Goal: Information Seeking & Learning: Compare options

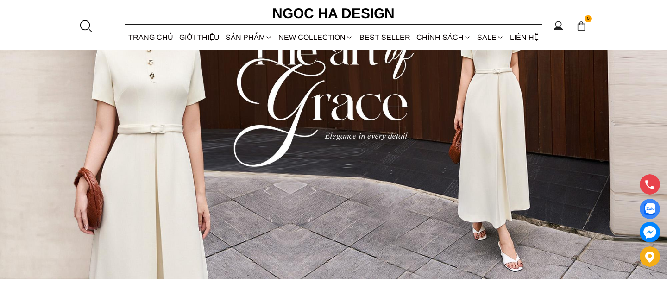
scroll to position [134, 0]
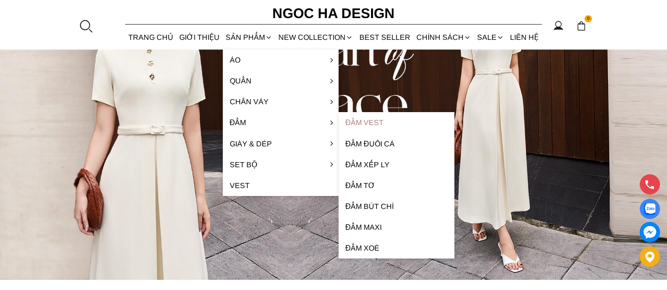
click at [378, 123] on link "Đầm Vest" at bounding box center [397, 122] width 116 height 21
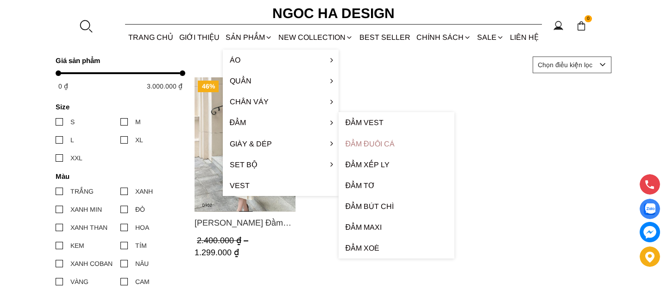
click at [371, 144] on link "Đầm đuôi cá" at bounding box center [397, 143] width 116 height 21
click at [371, 164] on link "Đầm xếp ly" at bounding box center [397, 164] width 116 height 21
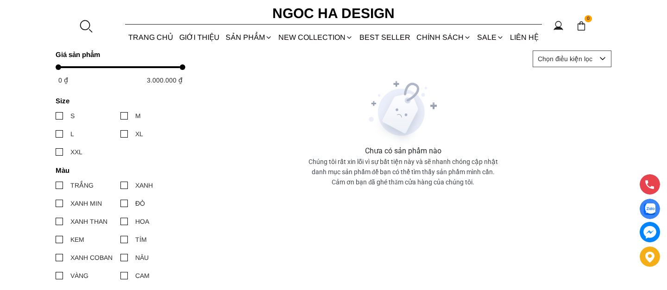
scroll to position [108, 0]
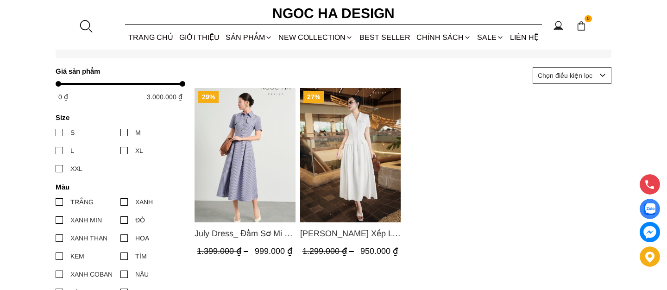
scroll to position [113, 0]
click at [351, 151] on img "Product image - Ella Dress_Đầm Xếp Ly Xòe Khóa Đồng Màu Trắng D1006" at bounding box center [350, 155] width 101 height 134
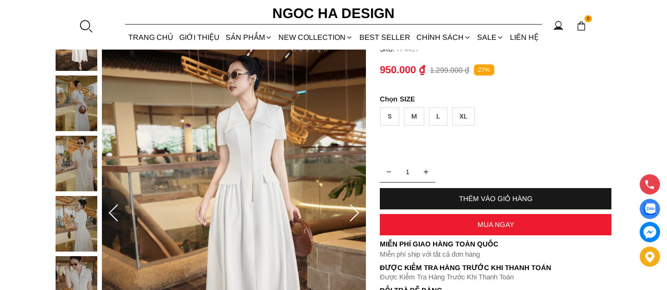
scroll to position [84, 0]
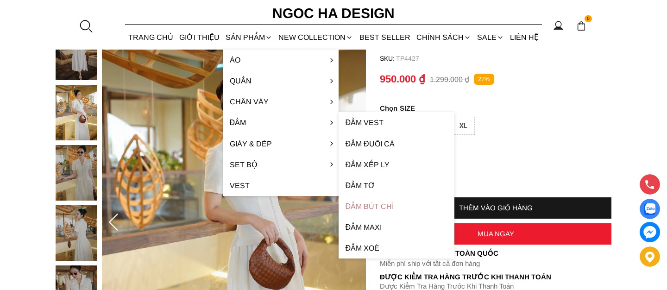
click at [367, 203] on link "Đầm bút chì" at bounding box center [397, 206] width 116 height 21
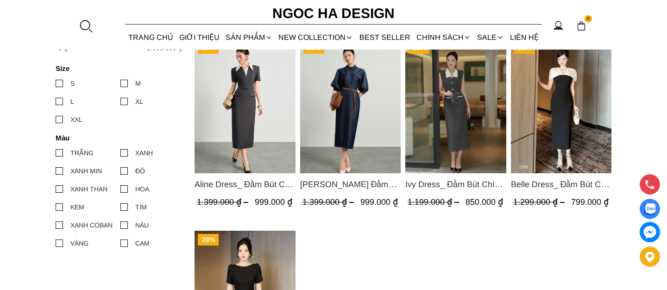
scroll to position [159, 0]
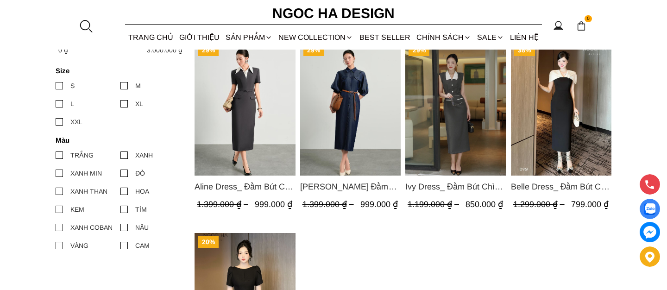
click at [461, 89] on img "Product image - Ivy Dress_ Đầm Bút Chì Vai Chờm Màu Ghi Mix Cổ Trắng D1005" at bounding box center [455, 108] width 101 height 134
click at [246, 130] on img "Product image - Aline Dress_ Đầm Bút Chì Màu Ghi Mix Cổ Trắng D1014" at bounding box center [245, 108] width 101 height 134
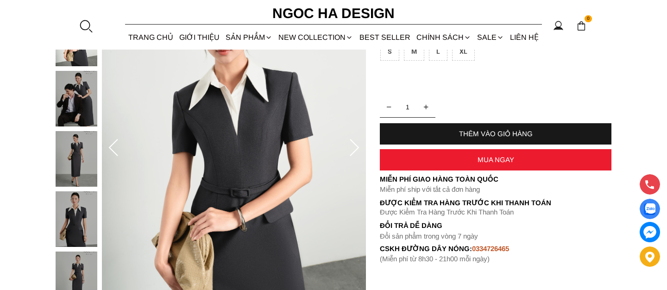
scroll to position [159, 0]
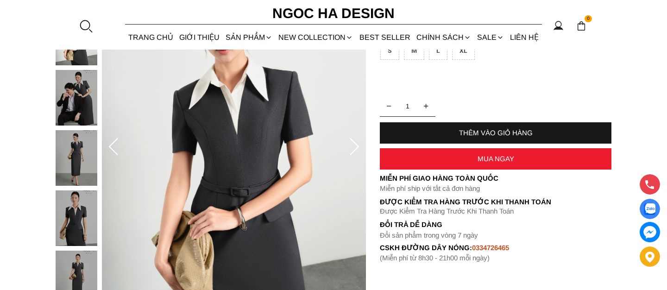
click at [352, 149] on icon at bounding box center [354, 147] width 19 height 19
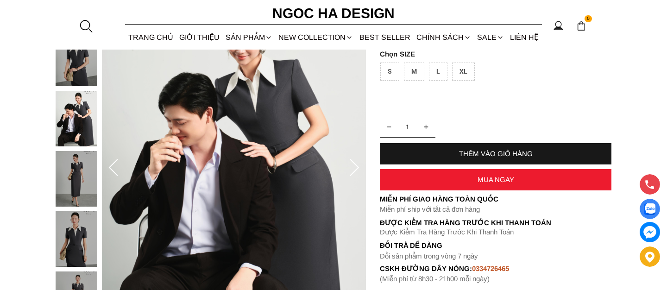
scroll to position [131, 0]
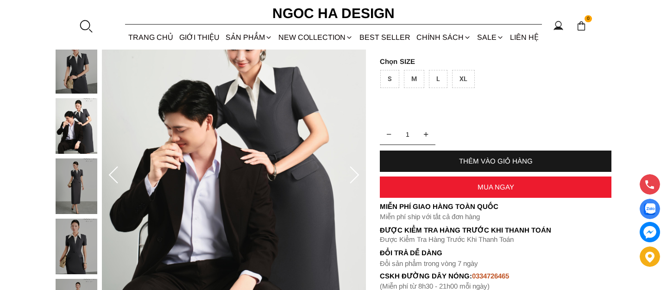
click at [76, 183] on img at bounding box center [77, 186] width 42 height 56
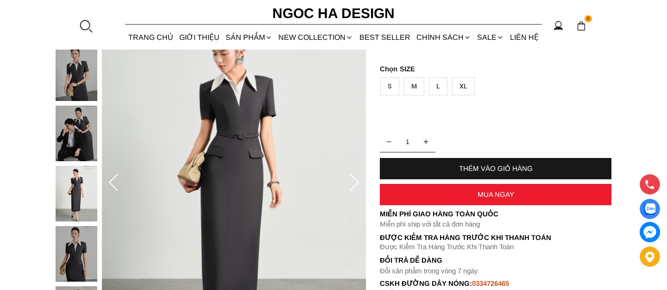
scroll to position [123, 0]
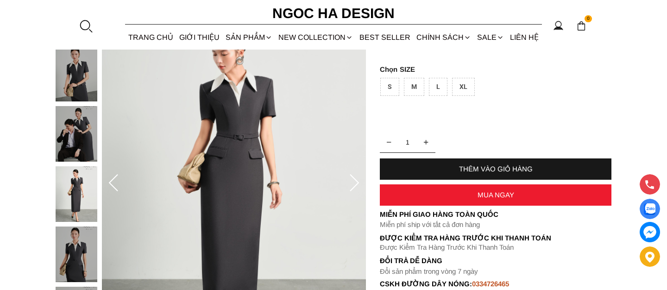
click at [75, 195] on img at bounding box center [77, 194] width 42 height 56
click at [76, 250] on img at bounding box center [77, 255] width 42 height 56
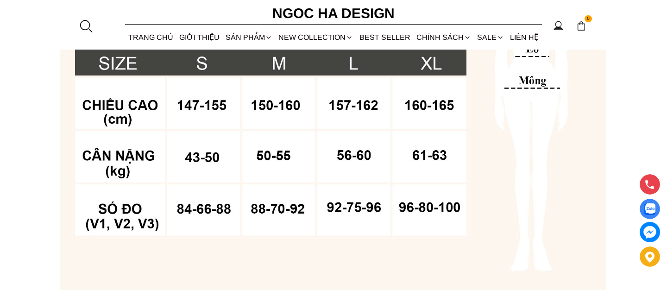
scroll to position [249, 0]
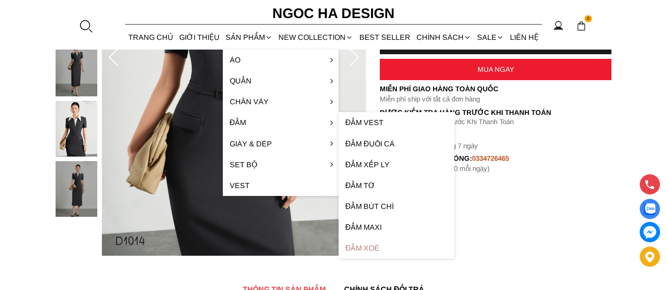
click at [372, 248] on link "Đầm xoè" at bounding box center [397, 248] width 116 height 21
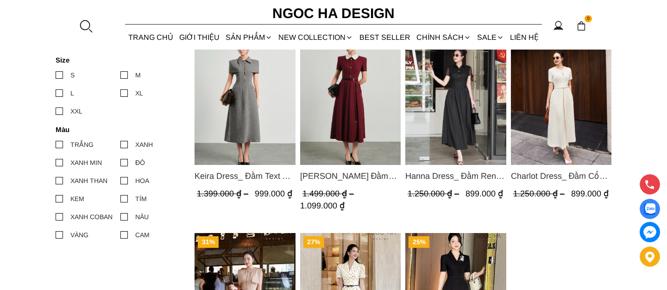
scroll to position [164, 0]
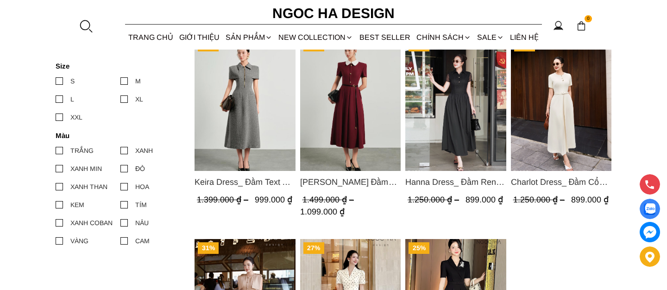
click at [565, 104] on img "Product image - Charlot Dress_ Đầm Cổ Tròn Xếp Ly Giữa Kèm Đai Màu Kem D1009" at bounding box center [561, 104] width 101 height 134
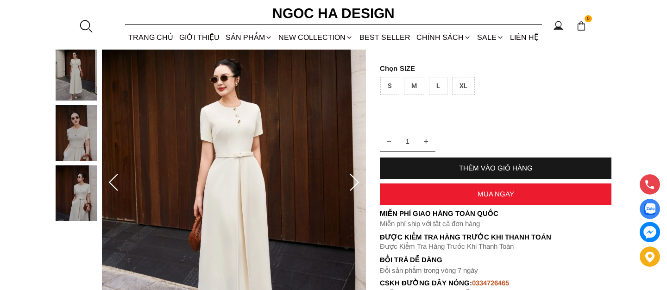
scroll to position [113, 0]
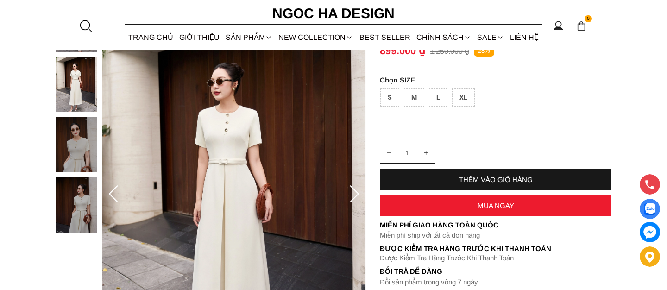
click at [81, 152] on img at bounding box center [77, 145] width 42 height 56
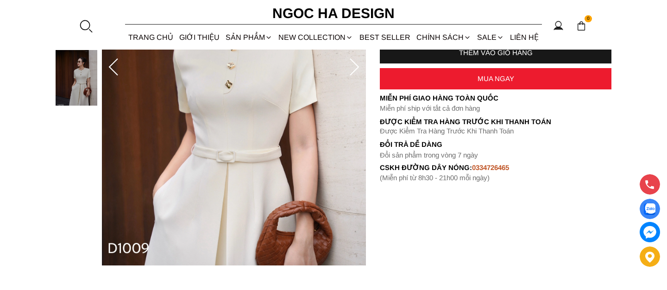
scroll to position [173, 0]
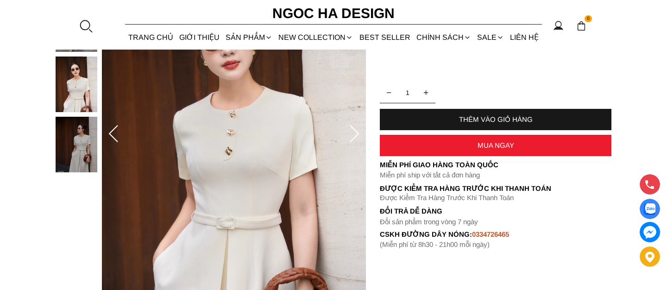
click at [71, 152] on img at bounding box center [77, 145] width 42 height 56
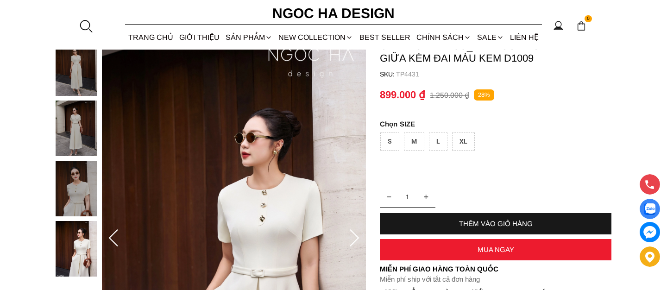
scroll to position [63, 0]
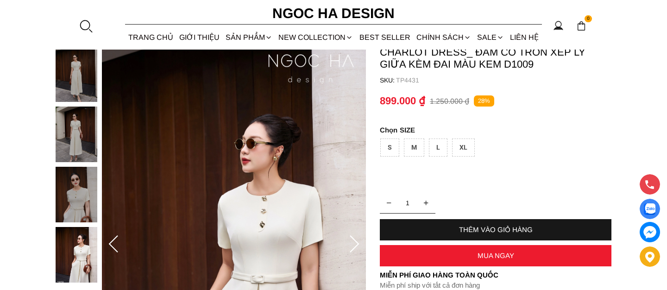
click at [69, 86] on img at bounding box center [77, 74] width 42 height 56
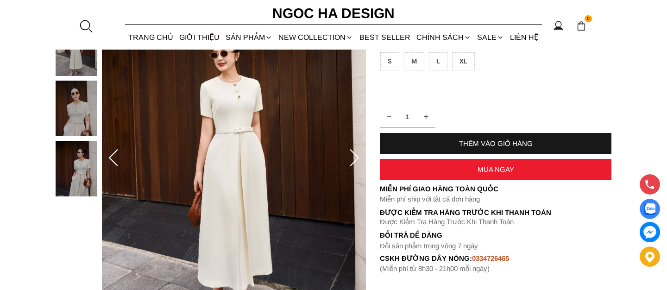
scroll to position [148, 0]
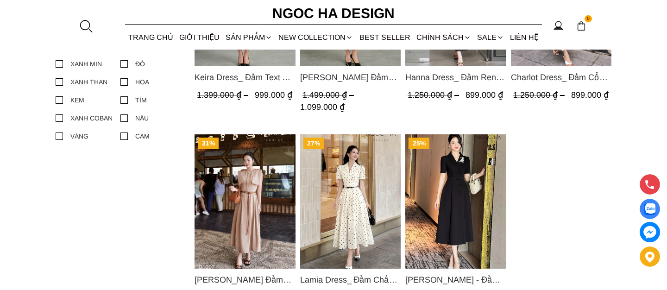
scroll to position [269, 0]
click at [354, 189] on img "Product image - Lamia Dress_ Đầm Chấm Bi Cổ Vest Màu Kem D1003" at bounding box center [350, 201] width 101 height 134
click at [453, 198] on img "Product image - Irene Dress - Đầm Vest Dáng Xòe Kèm Đai D713" at bounding box center [455, 201] width 101 height 134
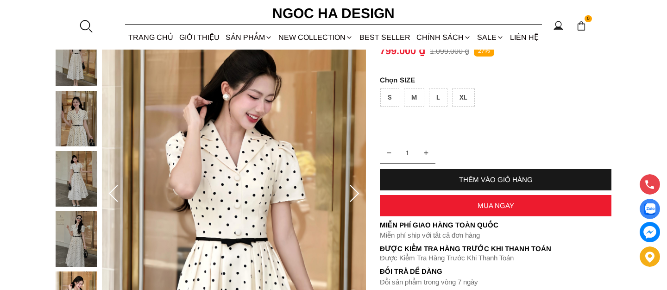
scroll to position [107, 0]
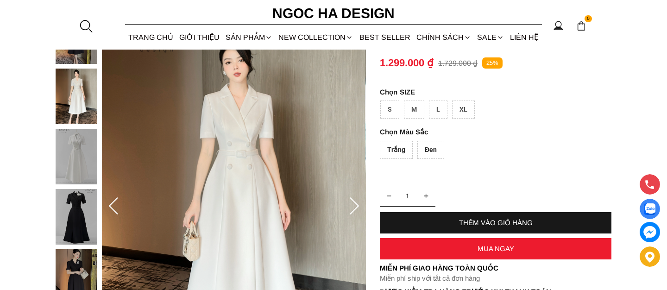
click at [113, 204] on icon at bounding box center [113, 206] width 19 height 19
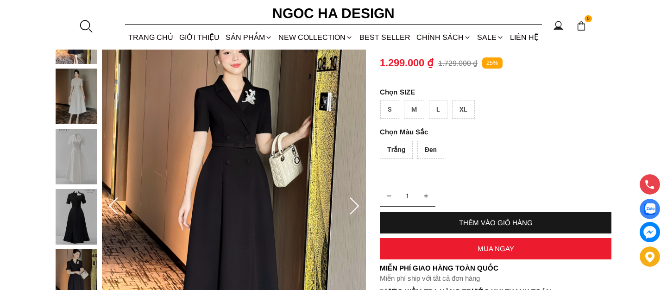
click at [352, 204] on icon at bounding box center [354, 206] width 19 height 19
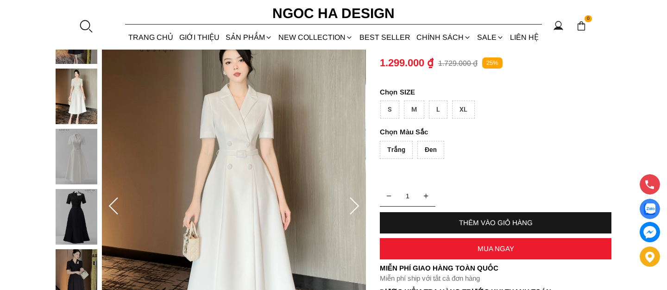
click at [113, 205] on icon at bounding box center [113, 206] width 19 height 19
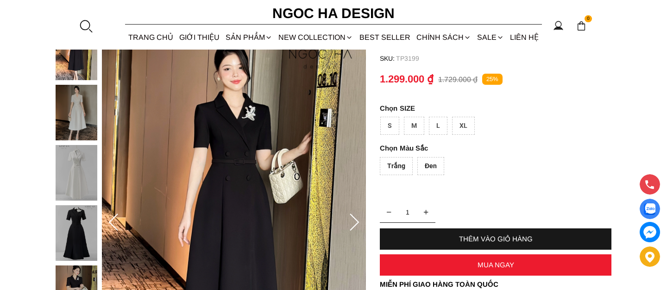
scroll to position [83, 0]
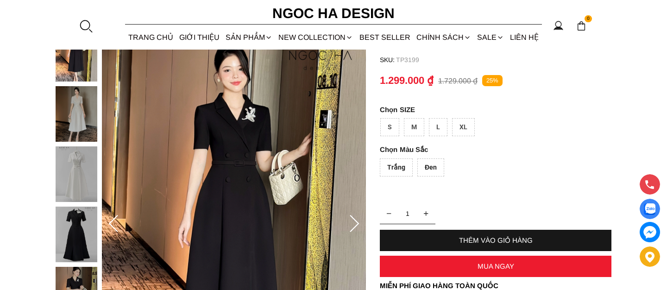
click at [82, 236] on img at bounding box center [77, 235] width 42 height 56
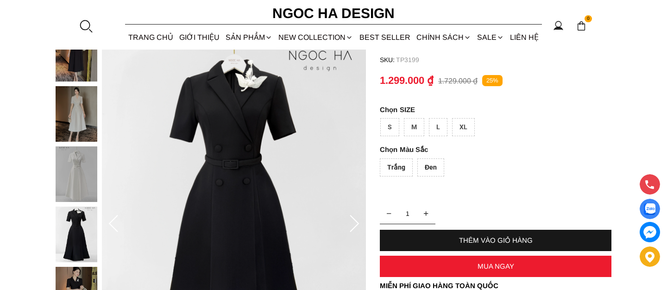
click at [71, 119] on img at bounding box center [77, 114] width 42 height 56
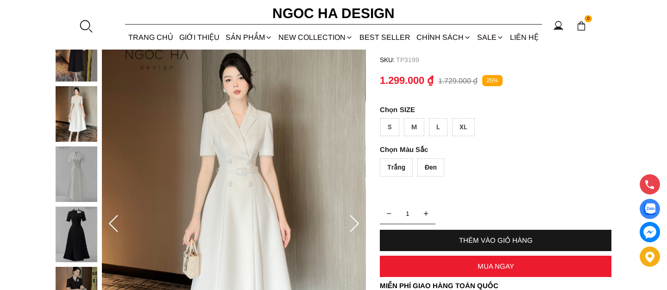
click at [70, 241] on img at bounding box center [77, 235] width 42 height 56
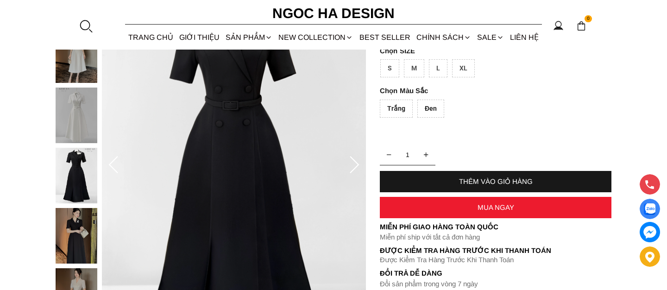
scroll to position [147, 0]
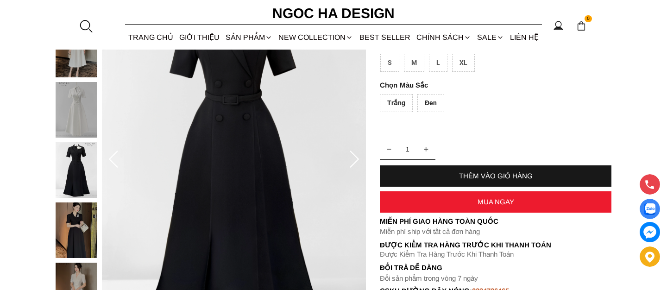
click at [74, 232] on img at bounding box center [77, 230] width 42 height 56
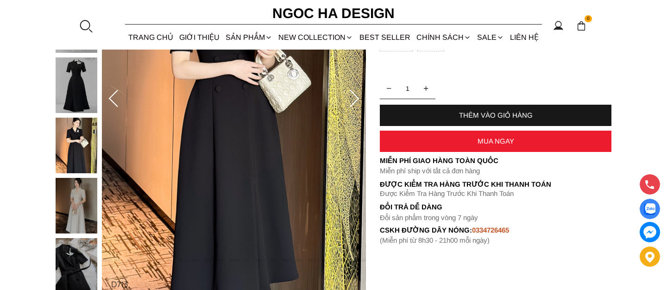
scroll to position [208, 0]
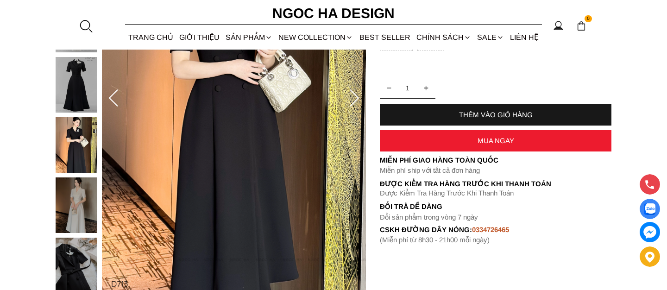
click at [74, 212] on img at bounding box center [77, 205] width 42 height 56
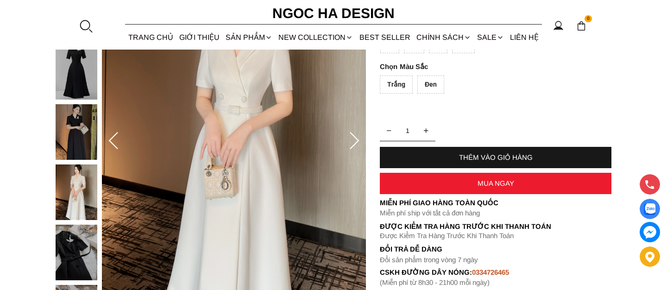
scroll to position [153, 0]
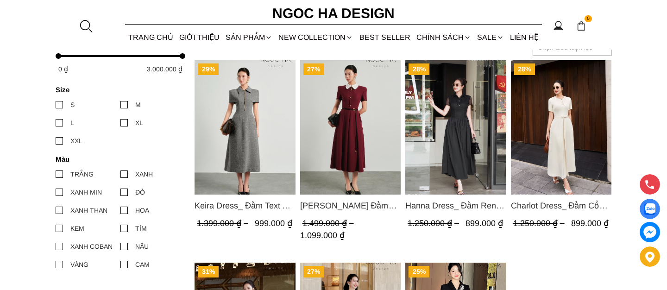
scroll to position [135, 0]
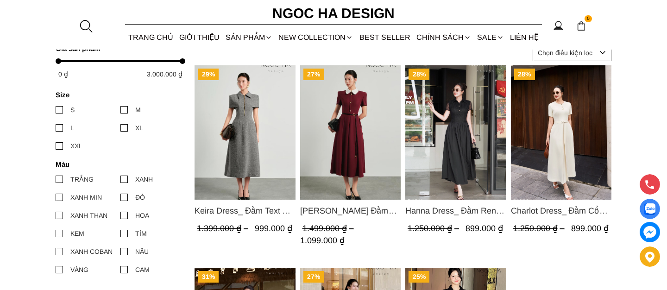
click at [361, 109] on img "Product image - Claire Dress_ Đầm Xòe Màu Đỏ Mix Cổ Trằng D1013" at bounding box center [350, 132] width 101 height 134
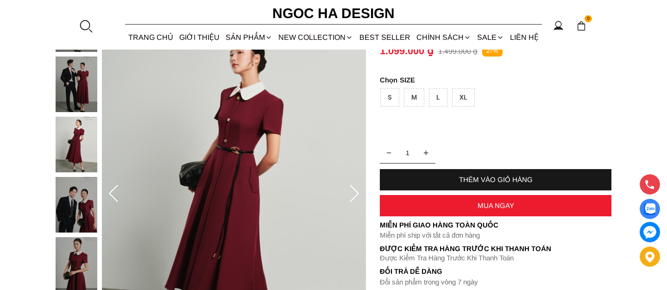
scroll to position [110, 0]
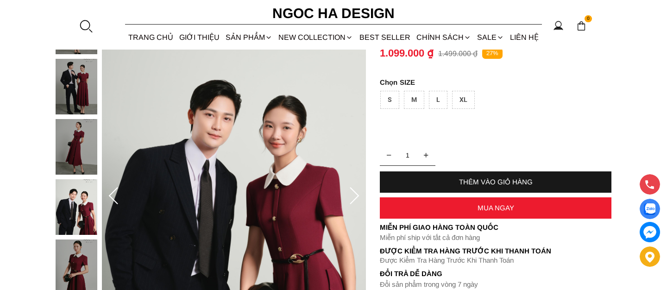
click at [75, 157] on img at bounding box center [77, 147] width 42 height 56
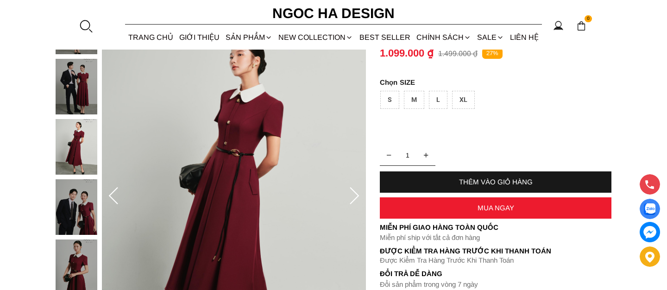
click at [78, 94] on img at bounding box center [77, 87] width 42 height 56
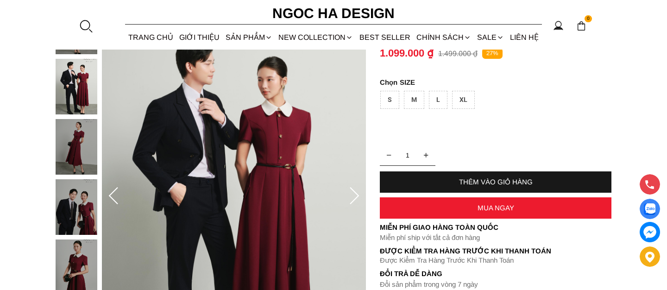
click at [76, 268] on img at bounding box center [77, 267] width 42 height 56
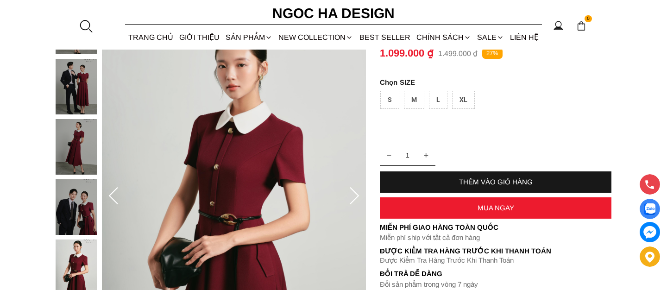
click at [59, 102] on img at bounding box center [77, 87] width 42 height 56
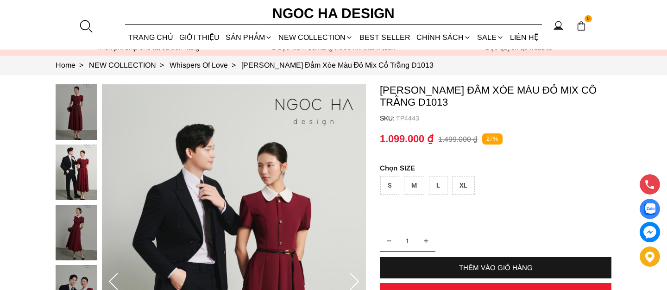
scroll to position [15, 0]
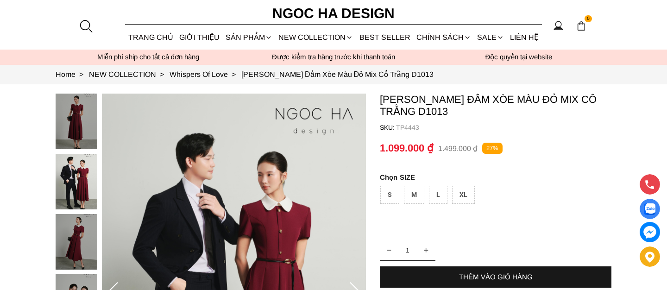
click at [78, 126] on img at bounding box center [77, 122] width 42 height 56
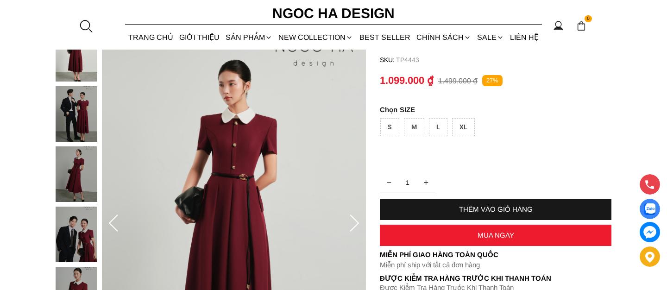
scroll to position [98, 0]
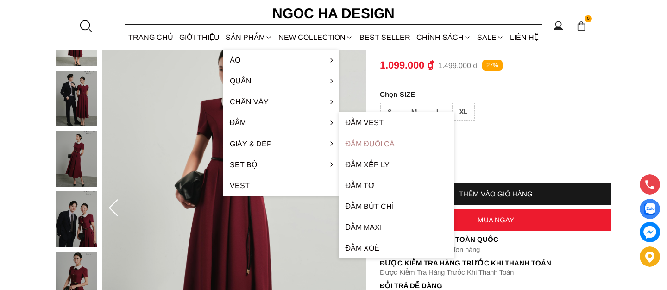
click at [374, 146] on link "Đầm đuôi cá" at bounding box center [397, 143] width 116 height 21
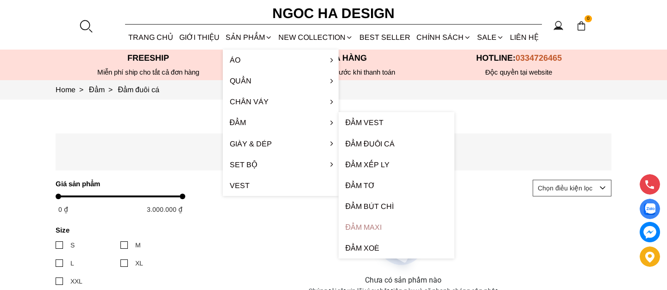
click at [361, 228] on link "Đầm Maxi" at bounding box center [397, 227] width 116 height 21
click at [373, 160] on link "Đầm xếp ly" at bounding box center [397, 164] width 116 height 21
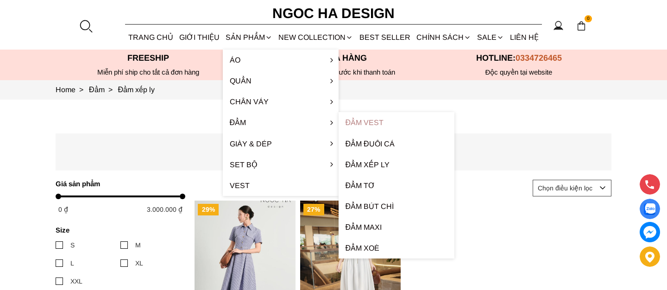
click at [356, 124] on link "Đầm Vest" at bounding box center [397, 122] width 116 height 21
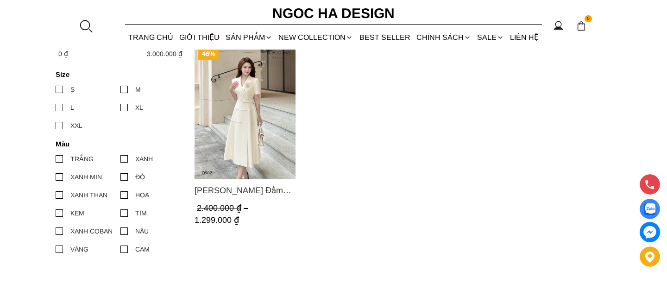
scroll to position [156, 0]
